Goal: Task Accomplishment & Management: Use online tool/utility

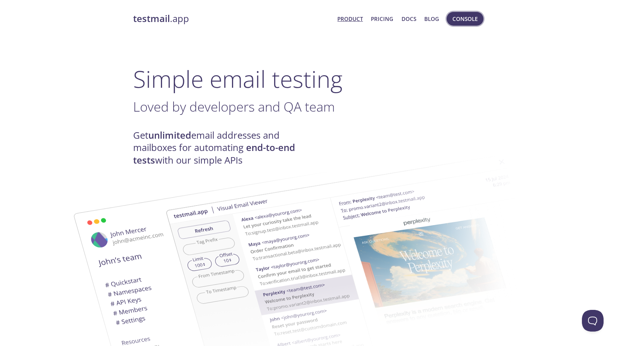
click at [466, 19] on span "Console" at bounding box center [465, 18] width 25 height 9
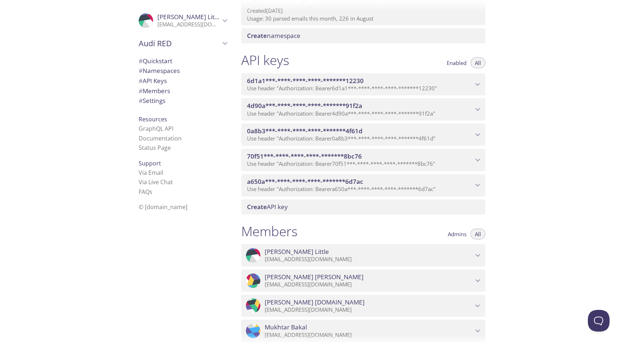
scroll to position [142, 0]
click at [475, 183] on icon "a650a***-****-****-****-*******6d7ac API key" at bounding box center [477, 186] width 9 height 9
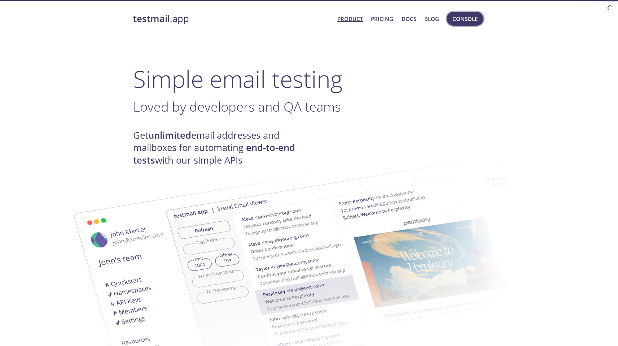
click at [463, 21] on span "Console" at bounding box center [465, 18] width 25 height 9
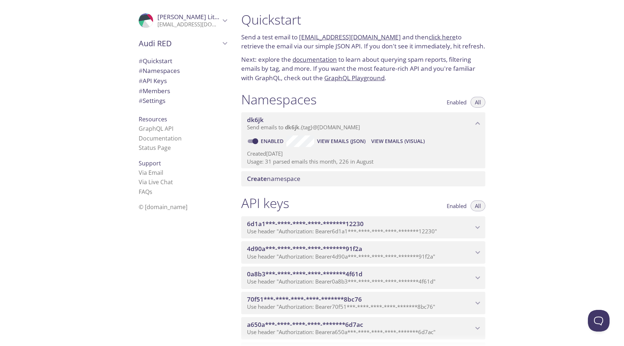
click at [544, 176] on div "Quickstart Send a test email to [EMAIL_ADDRESS][DOMAIN_NAME] and then click her…" at bounding box center [429, 173] width 388 height 346
click at [513, 176] on div "Quickstart Send a test email to [EMAIL_ADDRESS][DOMAIN_NAME] and then click her…" at bounding box center [429, 173] width 388 height 346
